Goal: Transaction & Acquisition: Purchase product/service

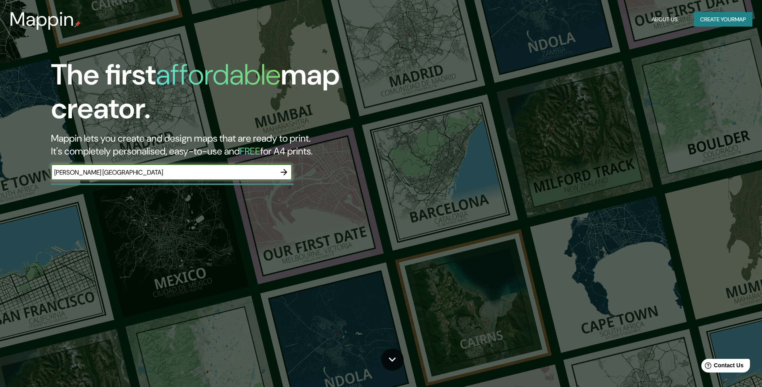
type input "[PERSON_NAME] [GEOGRAPHIC_DATA]"
click at [281, 177] on icon "button" at bounding box center [284, 172] width 10 height 10
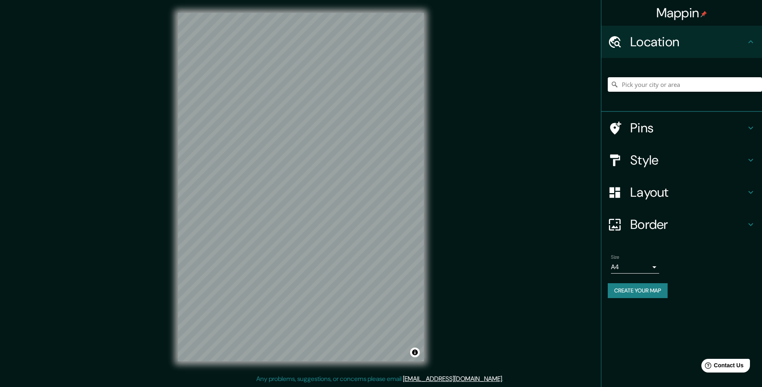
click at [741, 136] on h4 "Pins" at bounding box center [689, 128] width 116 height 16
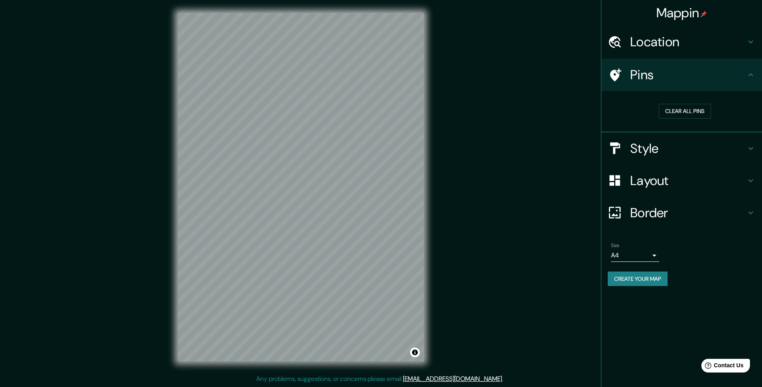
click at [751, 80] on icon at bounding box center [751, 75] width 10 height 10
click at [750, 153] on icon at bounding box center [751, 148] width 10 height 10
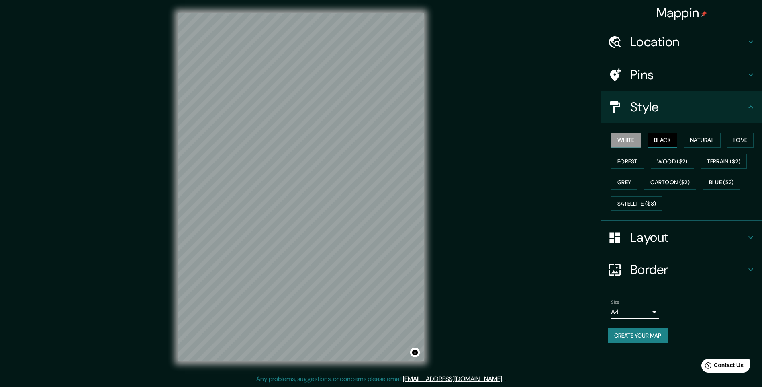
click at [660, 147] on button "Black" at bounding box center [663, 140] width 30 height 15
click at [701, 147] on button "Natural" at bounding box center [702, 140] width 37 height 15
click at [727, 147] on button "Love" at bounding box center [740, 140] width 27 height 15
click at [645, 169] on button "Forest" at bounding box center [627, 161] width 33 height 15
click at [694, 169] on button "Wood ($2)" at bounding box center [672, 161] width 43 height 15
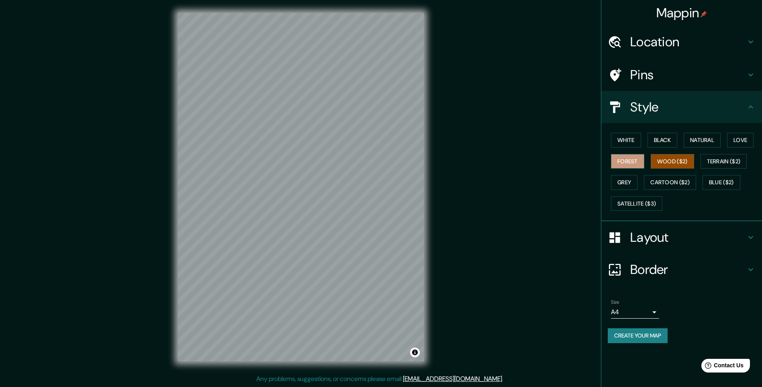
click at [645, 169] on button "Forest" at bounding box center [627, 161] width 33 height 15
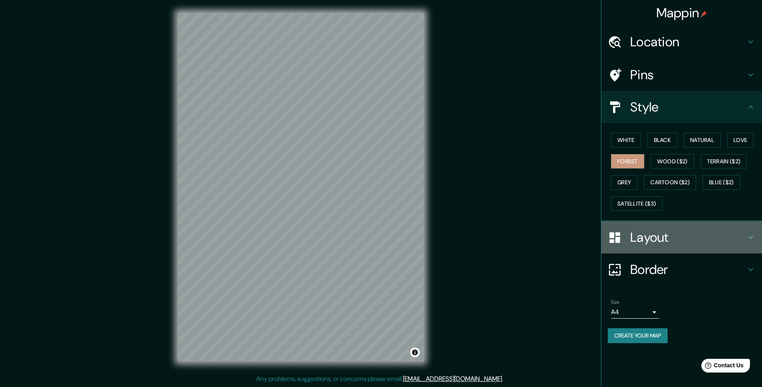
click at [746, 242] on icon at bounding box center [751, 237] width 10 height 10
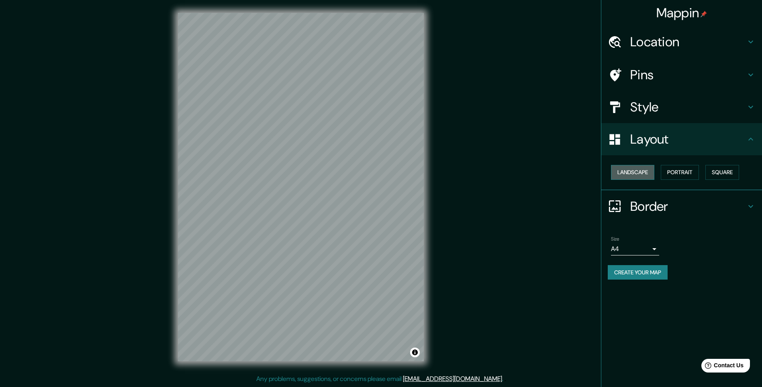
click at [653, 180] on button "Landscape" at bounding box center [632, 172] width 43 height 15
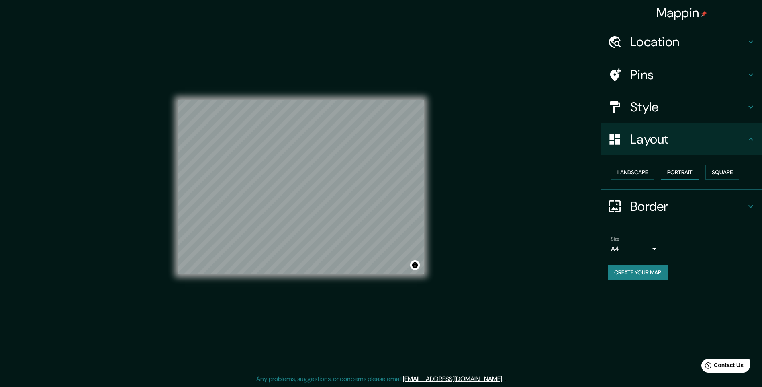
click at [687, 180] on button "Portrait" at bounding box center [680, 172] width 38 height 15
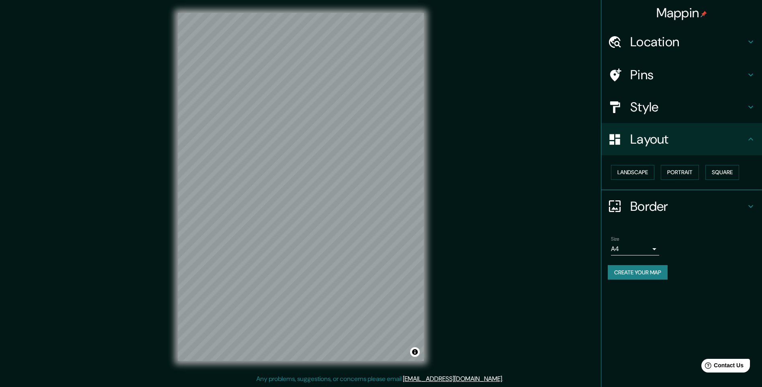
click at [708, 214] on h4 "Border" at bounding box center [689, 206] width 116 height 16
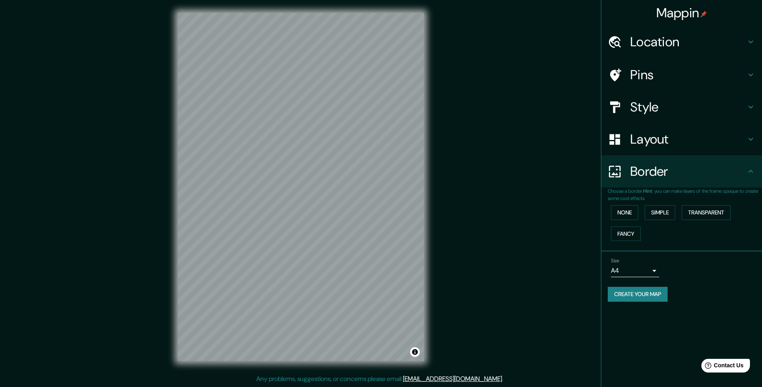
click at [761, 187] on div "Border" at bounding box center [682, 171] width 161 height 32
click at [653, 301] on button "Create your map" at bounding box center [638, 294] width 60 height 15
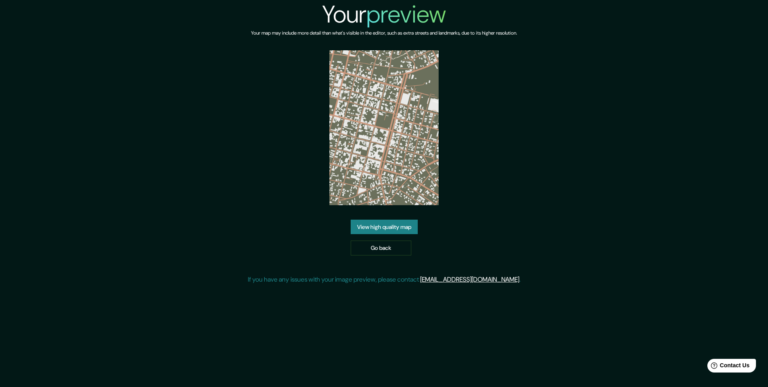
click at [383, 234] on link "View high quality map" at bounding box center [384, 226] width 67 height 15
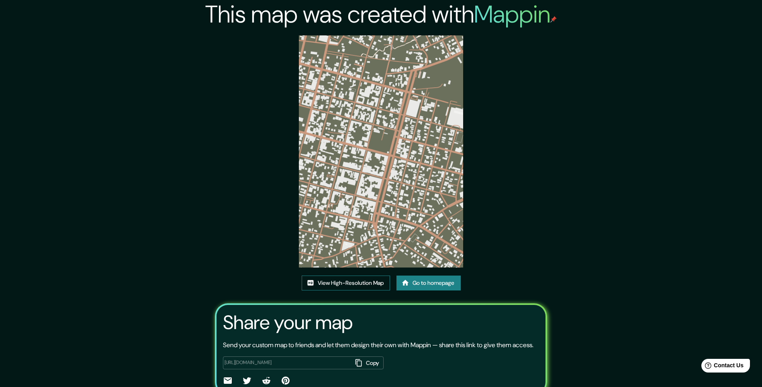
click at [345, 290] on link "View High-Resolution Map" at bounding box center [346, 282] width 88 height 15
